Goal: Task Accomplishment & Management: Use online tool/utility

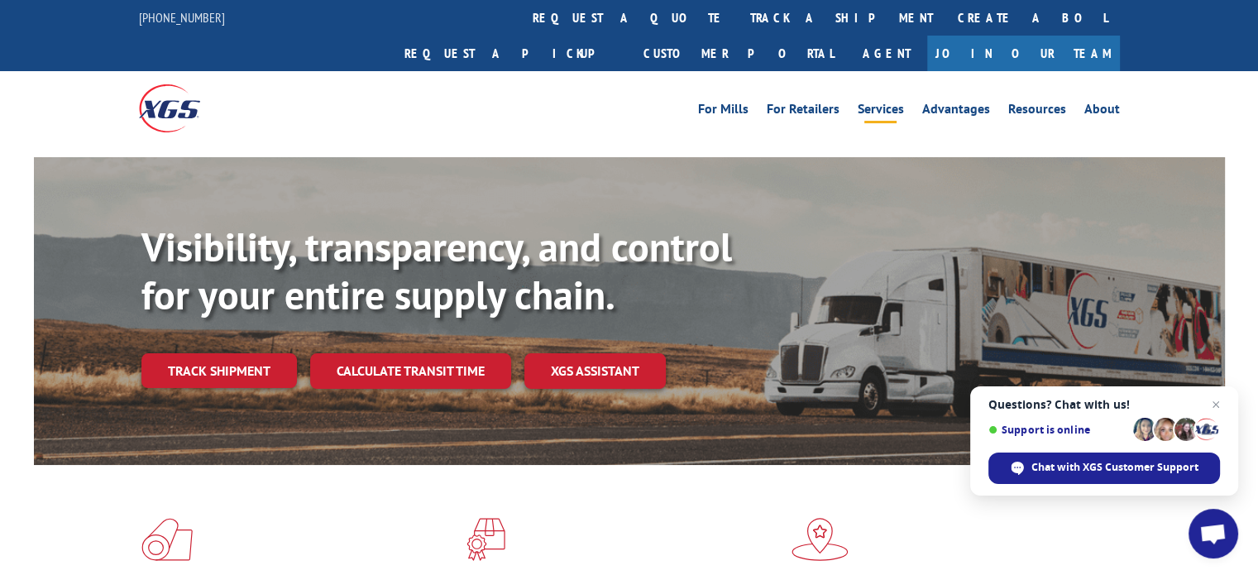
click at [883, 103] on link "Services" at bounding box center [880, 112] width 46 height 18
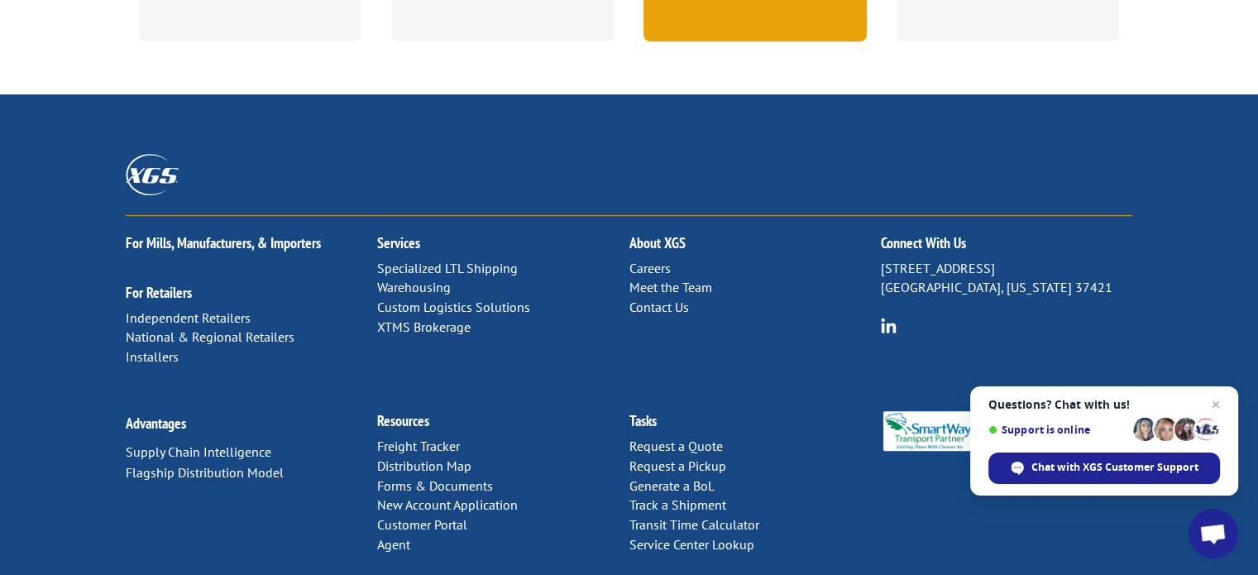
scroll to position [1032, 0]
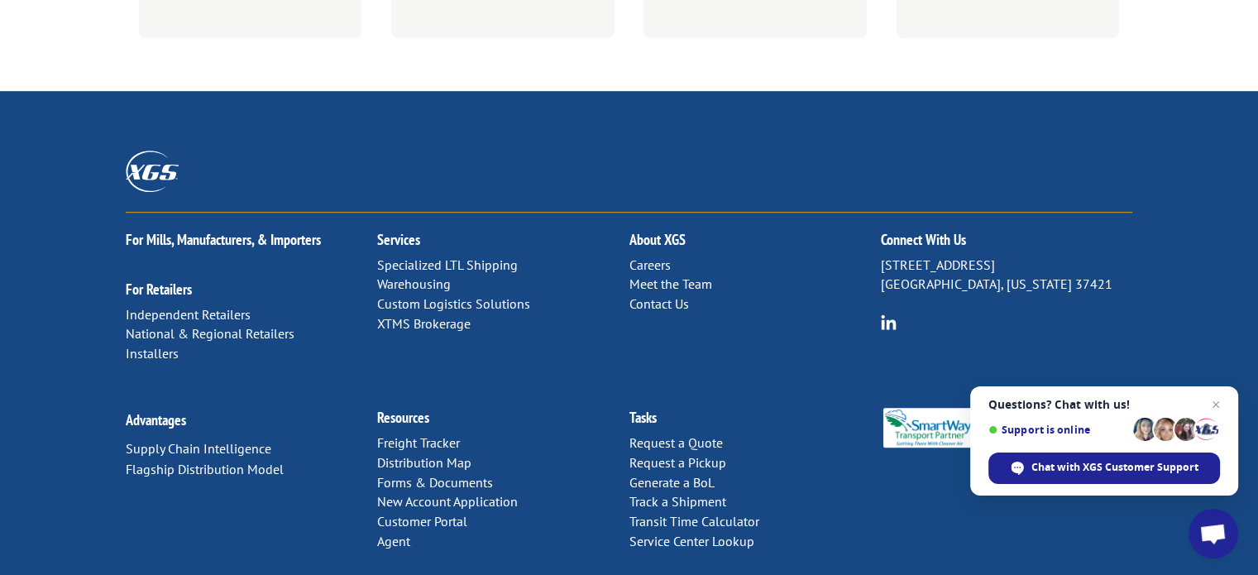
click at [661, 295] on link "Contact Us" at bounding box center [658, 303] width 60 height 17
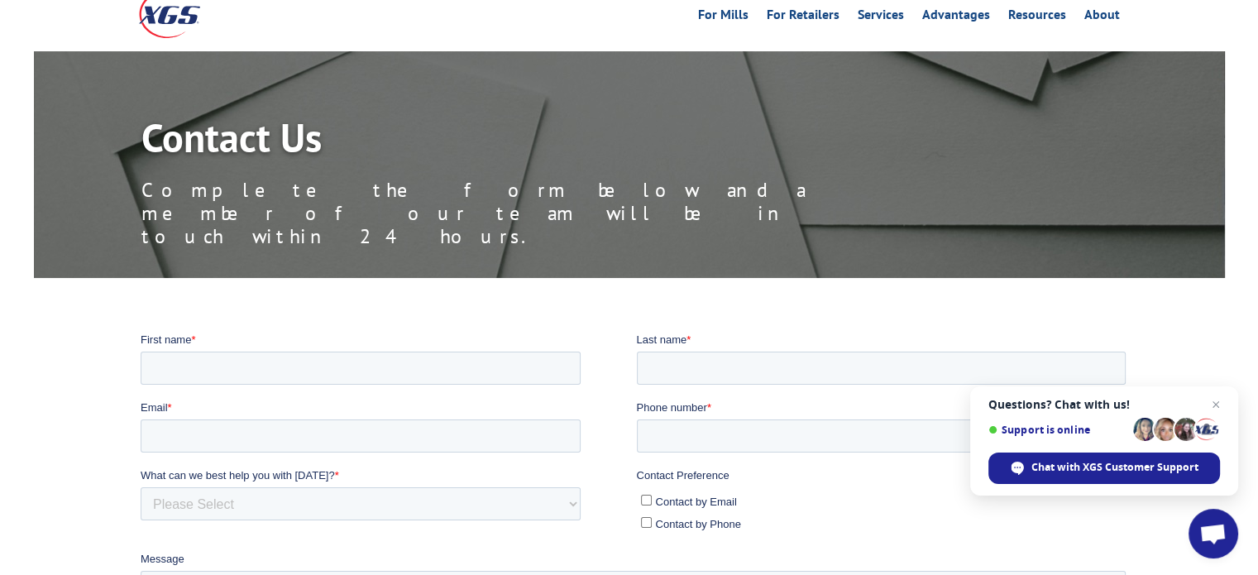
scroll to position [83, 0]
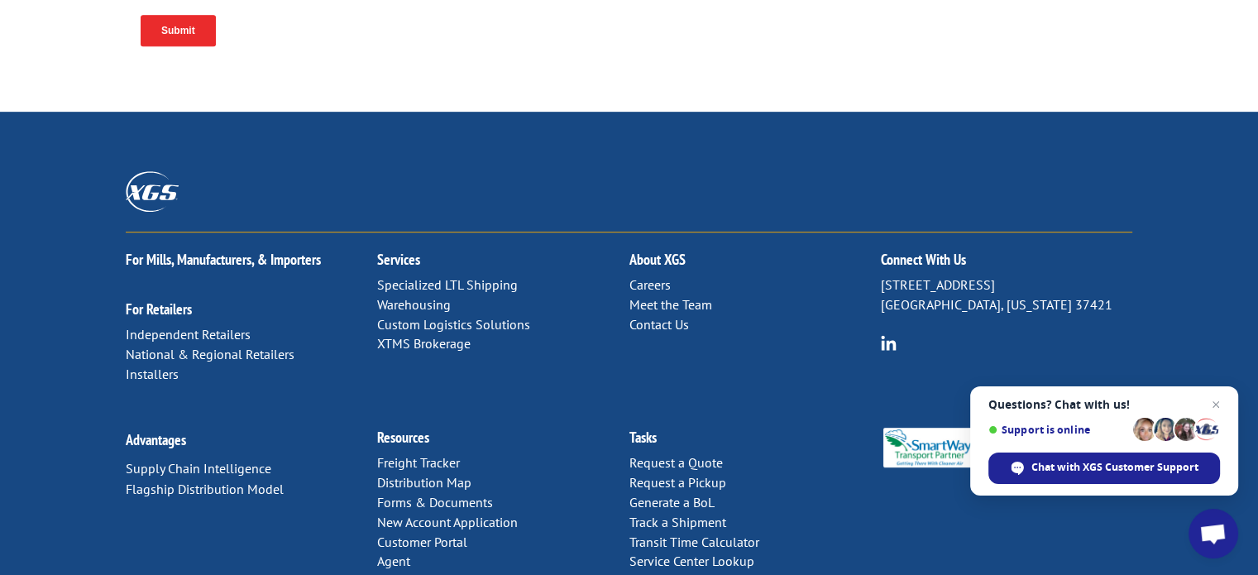
scroll to position [875, 0]
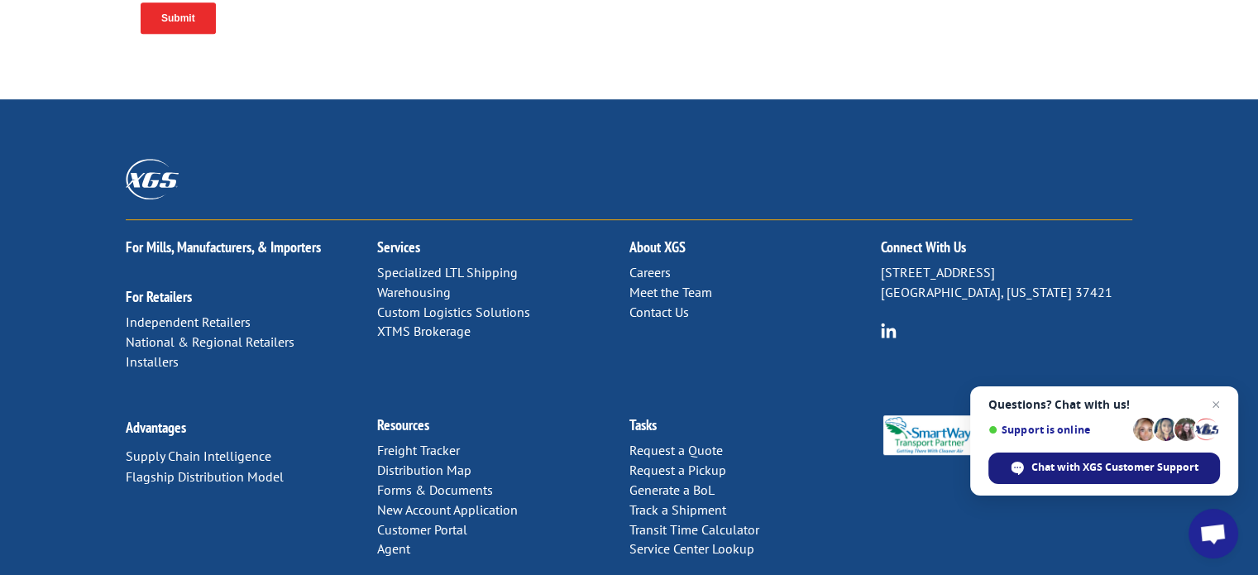
click at [1065, 468] on span "Chat with XGS Customer Support" at bounding box center [1114, 467] width 167 height 15
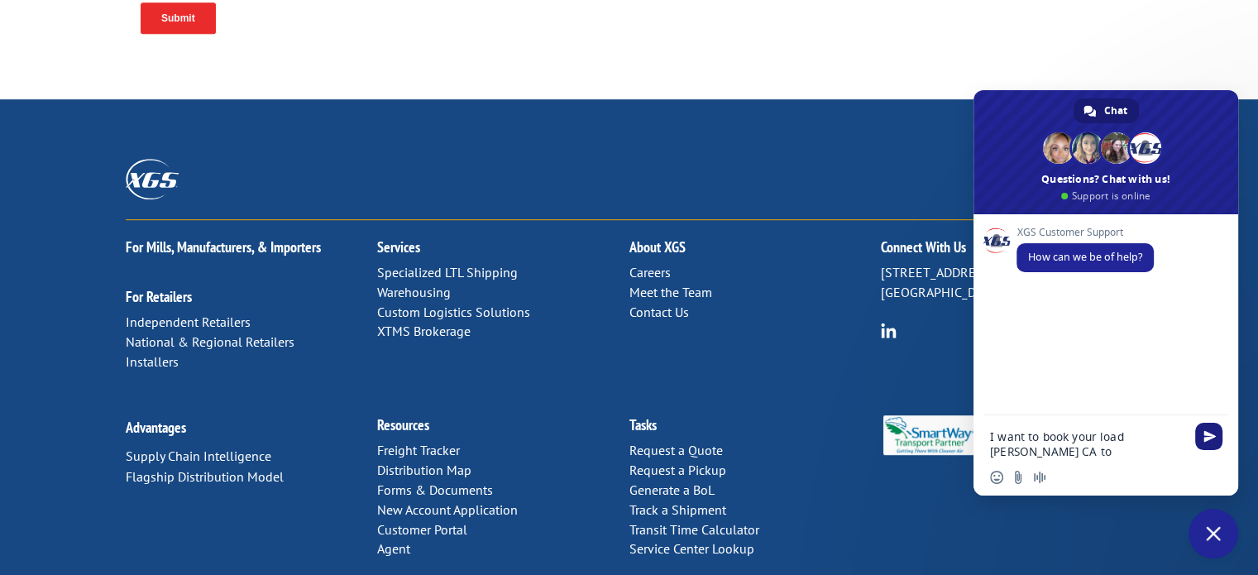
type textarea "I want to book your load Tracy CA to Portland OR for today"
click at [1205, 435] on span "Send" at bounding box center [1209, 436] width 12 height 12
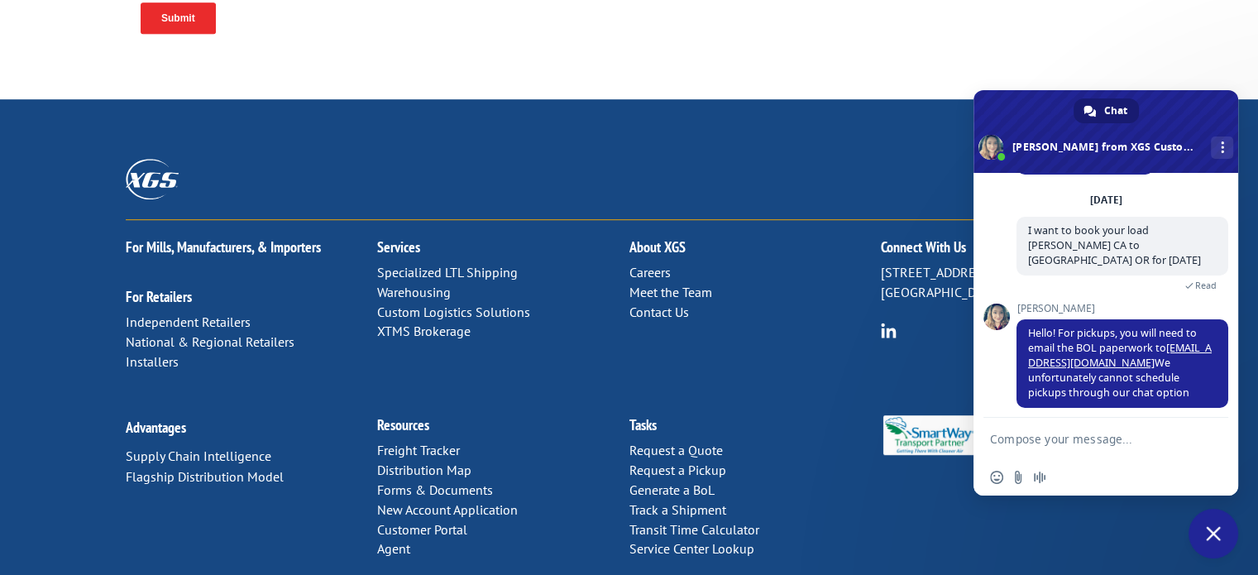
scroll to position [55, 0]
drag, startPoint x: 1167, startPoint y: 337, endPoint x: 1104, endPoint y: 359, distance: 66.7
click at [1104, 359] on span "Hello! For pickups, you will need to email the BOL paperwork to xgspickups@xgsi…" at bounding box center [1120, 364] width 184 height 74
copy link "xgspickups@xgsi.com"
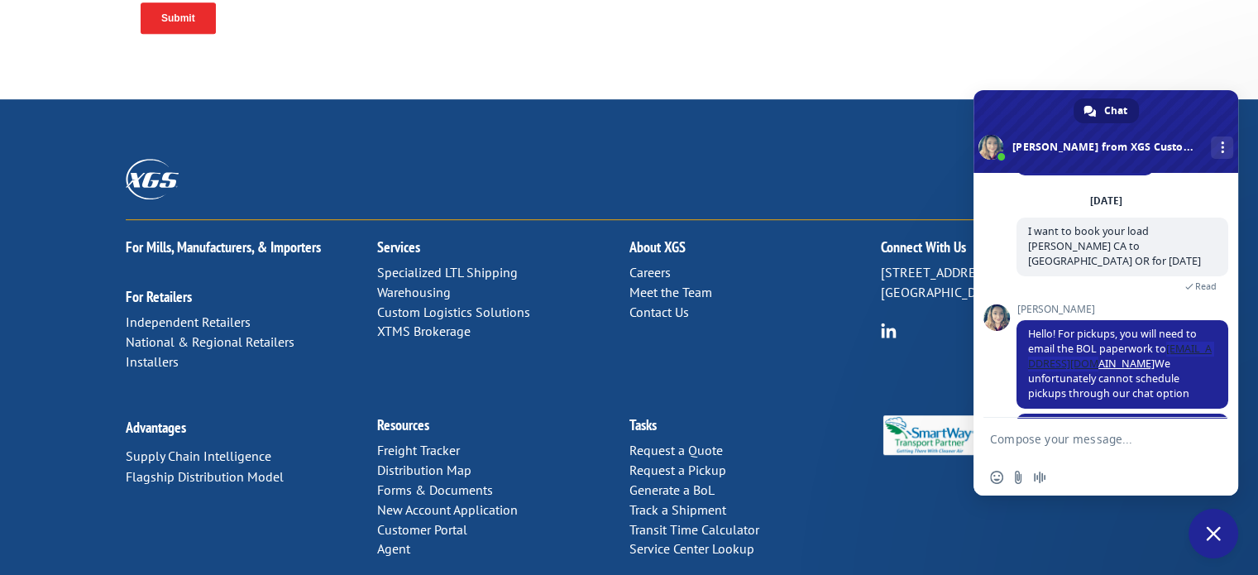
scroll to position [106, 0]
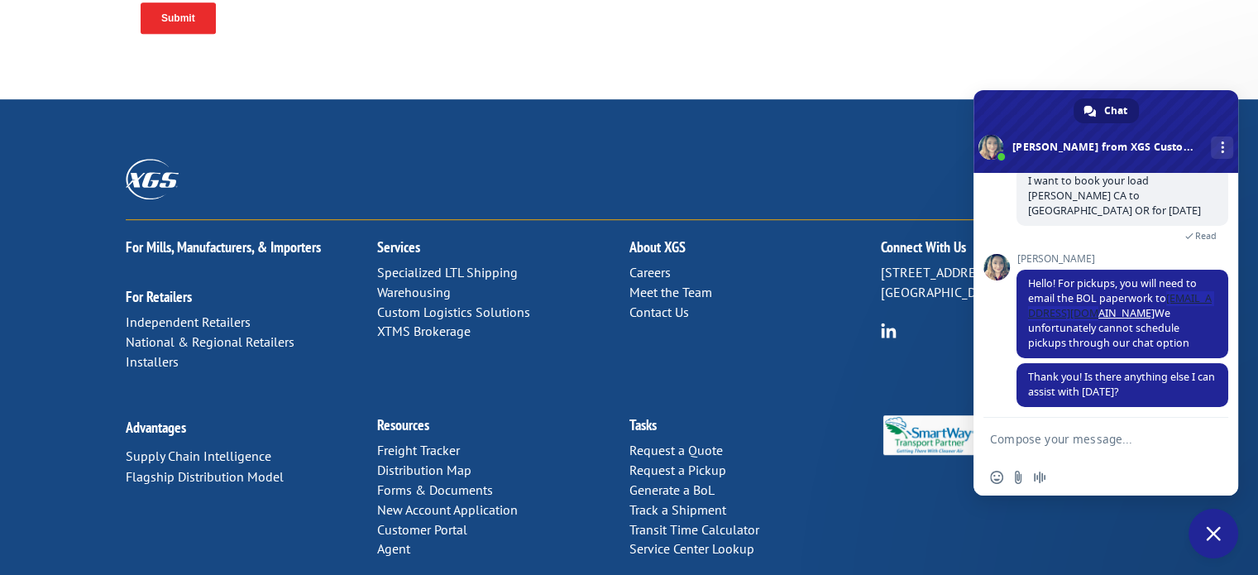
click at [1211, 542] on span "Close chat" at bounding box center [1213, 534] width 50 height 50
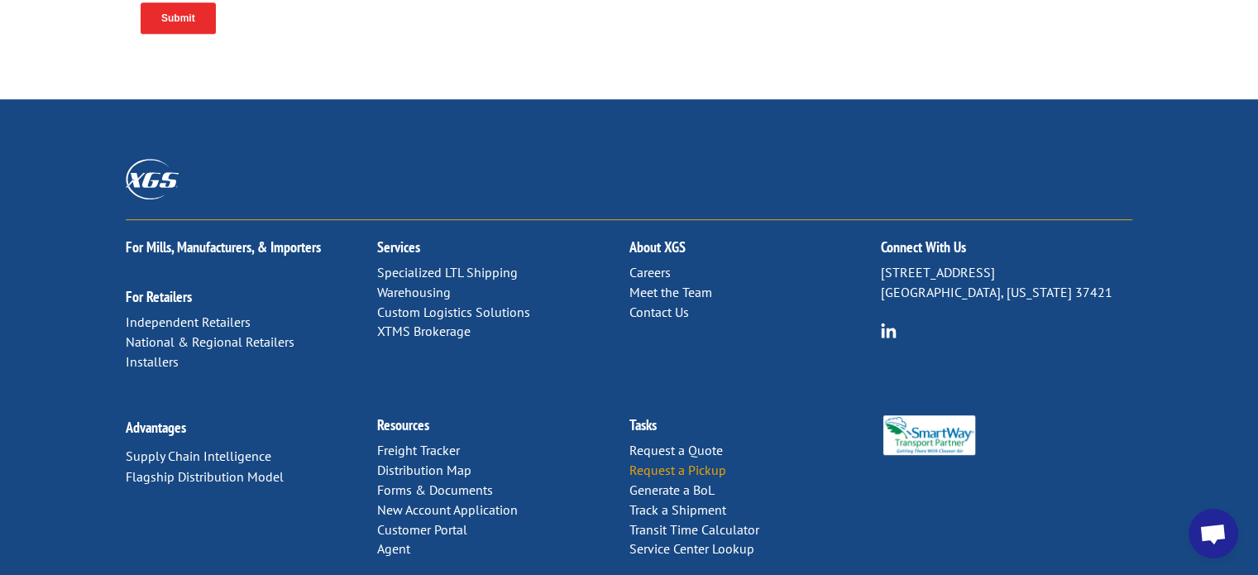
click at [657, 461] on link "Request a Pickup" at bounding box center [676, 469] width 97 height 17
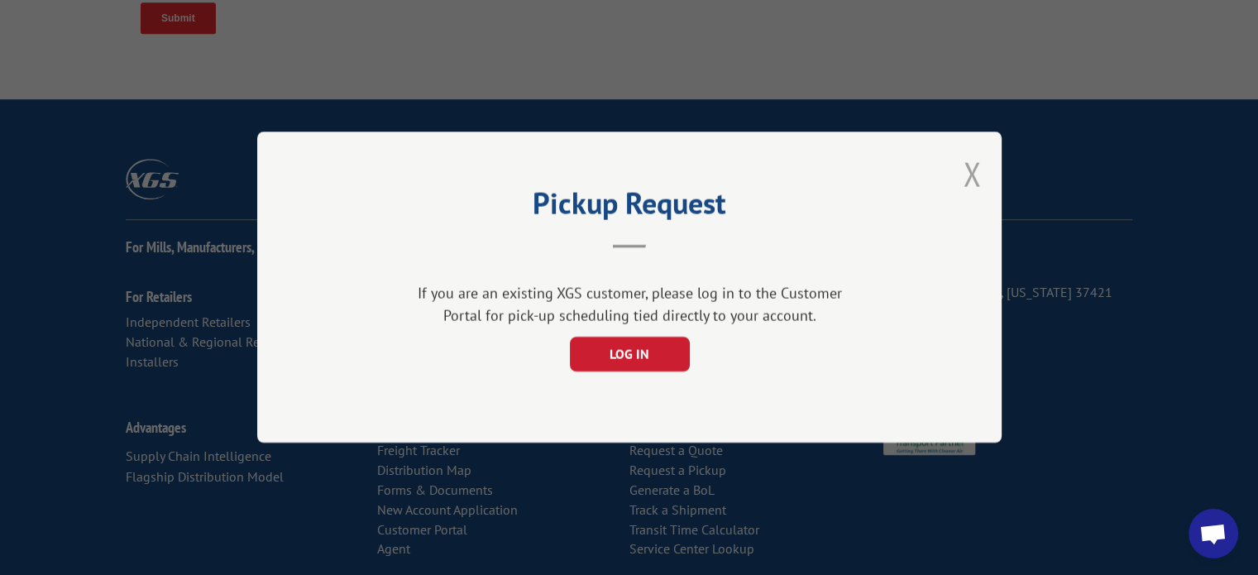
click at [969, 179] on button "Close modal" at bounding box center [971, 174] width 18 height 44
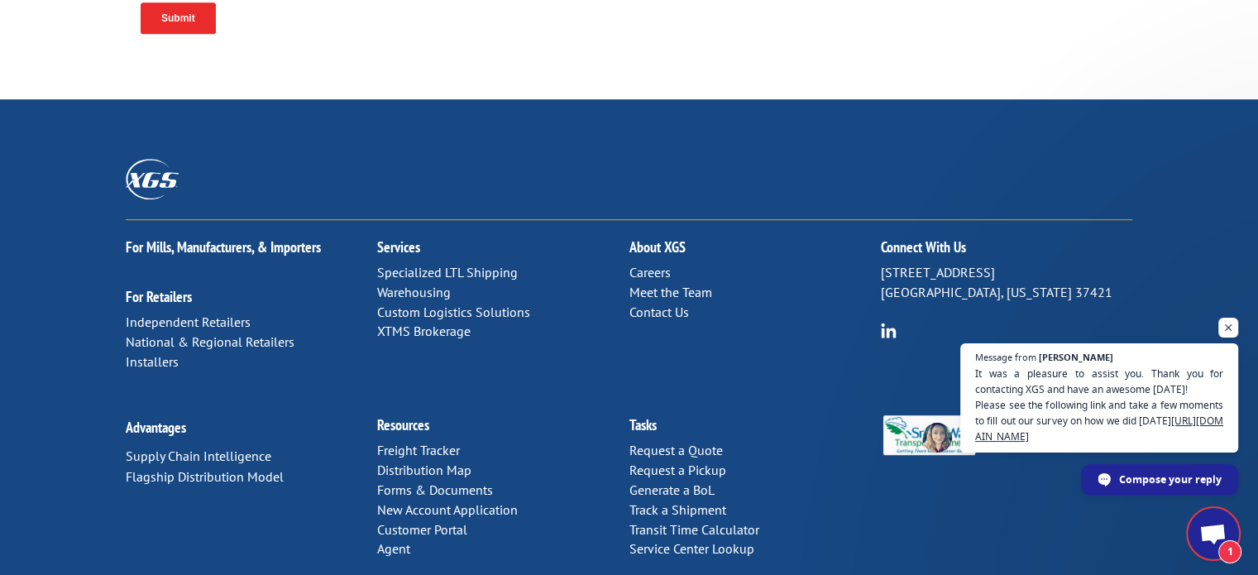
scroll to position [233, 0]
click at [1228, 329] on span "Open chat" at bounding box center [1228, 328] width 21 height 21
